Goal: Task Accomplishment & Management: Use online tool/utility

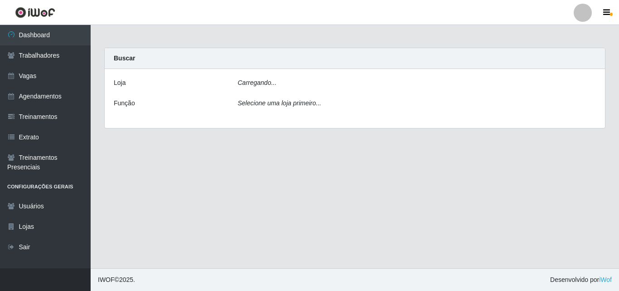
click at [250, 89] on div "Carregando..." at bounding box center [417, 84] width 372 height 13
drag, startPoint x: 263, startPoint y: 102, endPoint x: 261, endPoint y: 107, distance: 4.9
click at [263, 103] on icon "Selecione uma loja primeiro..." at bounding box center [279, 105] width 83 height 7
click at [261, 107] on icon "Selecione uma loja primeiro..." at bounding box center [279, 105] width 83 height 7
drag, startPoint x: 266, startPoint y: 75, endPoint x: 267, endPoint y: 86, distance: 11.5
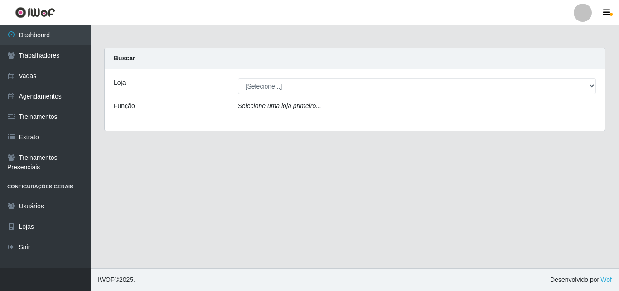
click at [266, 75] on div "Loja [Selecione...] Chinatown Sushimi - [GEOGRAPHIC_DATA] Função Selecione uma …" at bounding box center [355, 100] width 501 height 62
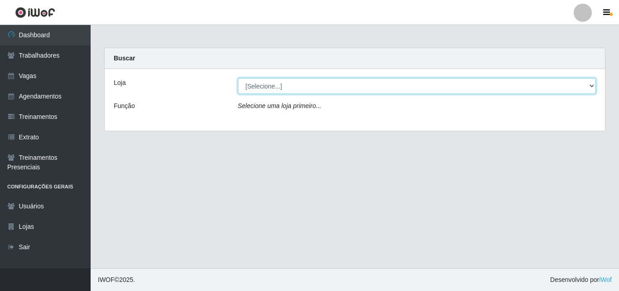
click at [267, 85] on select "[Selecione...] Chinatown Sushimi - [GEOGRAPHIC_DATA]" at bounding box center [417, 86] width 359 height 16
select select "357"
click at [238, 78] on select "[Selecione...] Chinatown Sushimi - [GEOGRAPHIC_DATA]" at bounding box center [417, 86] width 359 height 16
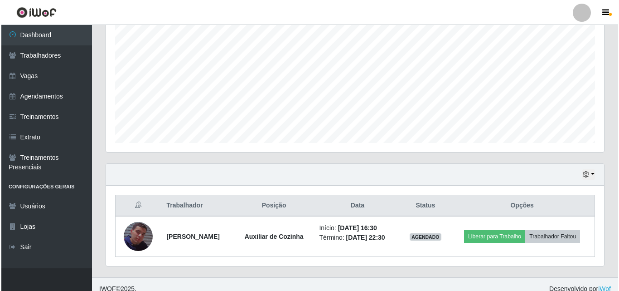
scroll to position [190, 0]
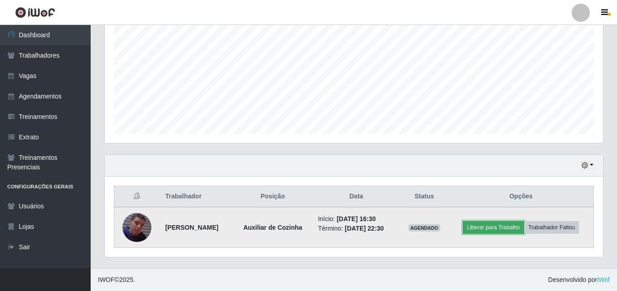
click at [511, 223] on button "Liberar para Trabalho" at bounding box center [493, 227] width 61 height 13
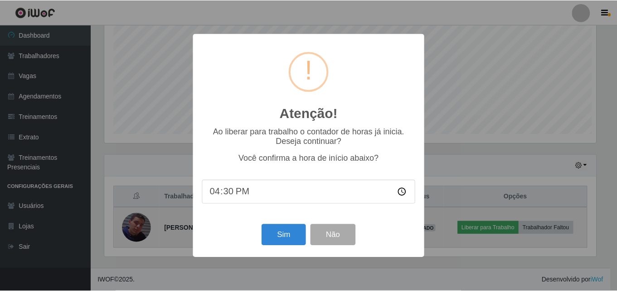
scroll to position [188, 494]
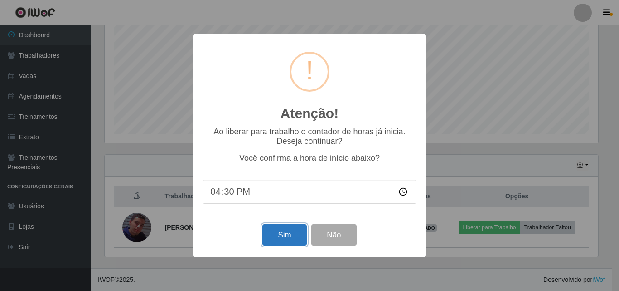
click at [285, 237] on button "Sim" at bounding box center [285, 234] width 44 height 21
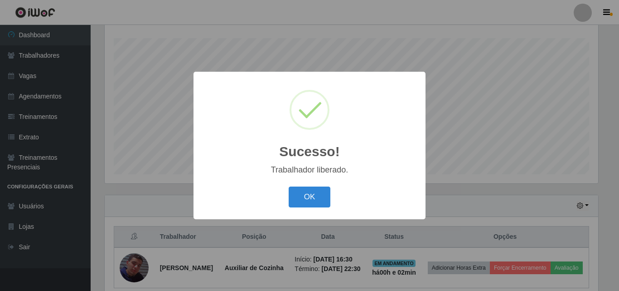
click at [312, 186] on div "OK Cancel" at bounding box center [310, 197] width 214 height 26
click at [316, 196] on button "OK" at bounding box center [310, 196] width 42 height 21
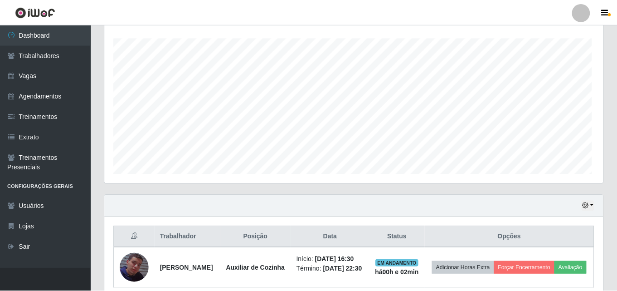
scroll to position [188, 498]
